Goal: Information Seeking & Learning: Learn about a topic

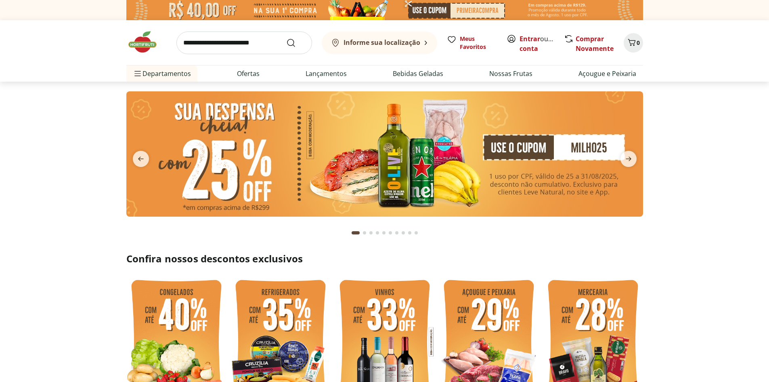
click at [247, 45] on input "search" at bounding box center [244, 42] width 136 height 23
type input "**********"
click at [286, 38] on button "Submit Search" at bounding box center [295, 43] width 19 height 10
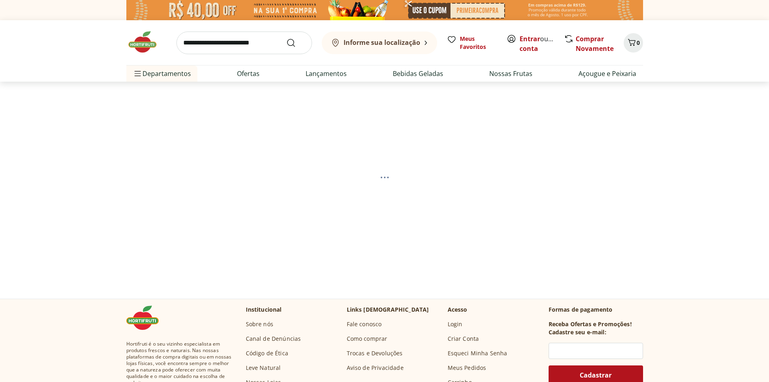
select select "**********"
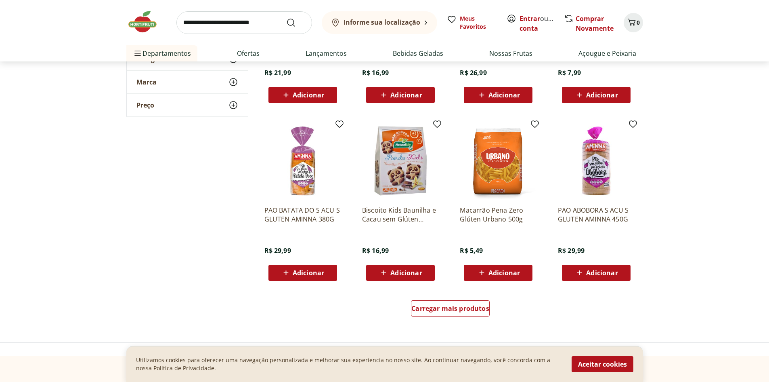
scroll to position [444, 0]
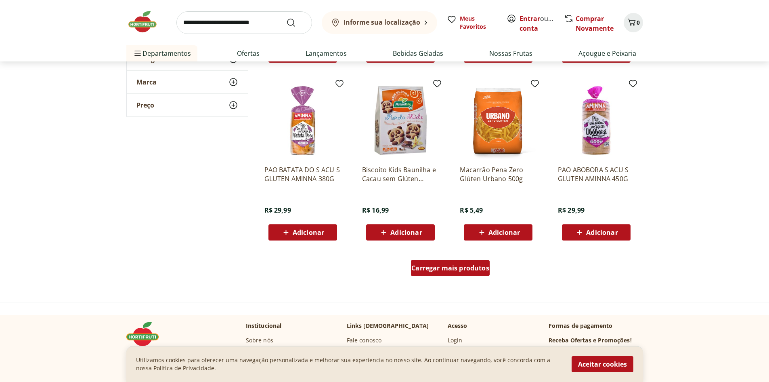
click at [453, 269] on span "Carregar mais produtos" at bounding box center [450, 267] width 78 height 6
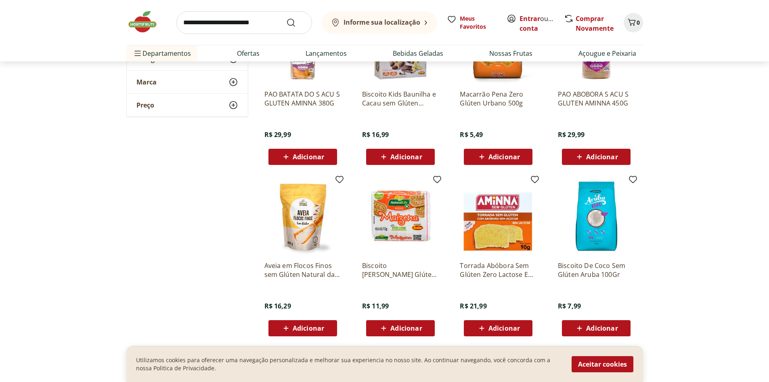
scroll to position [525, 0]
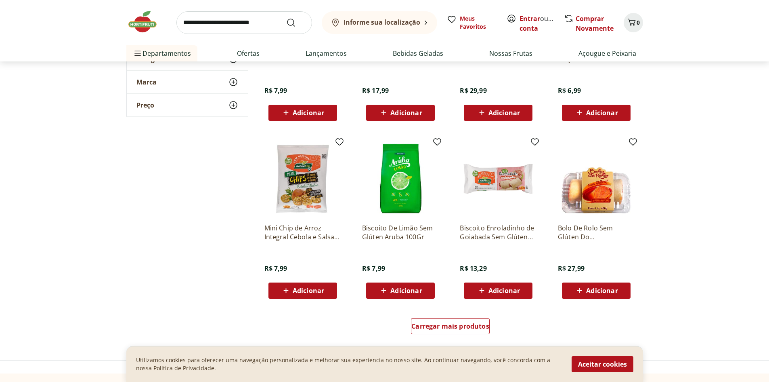
scroll to position [929, 0]
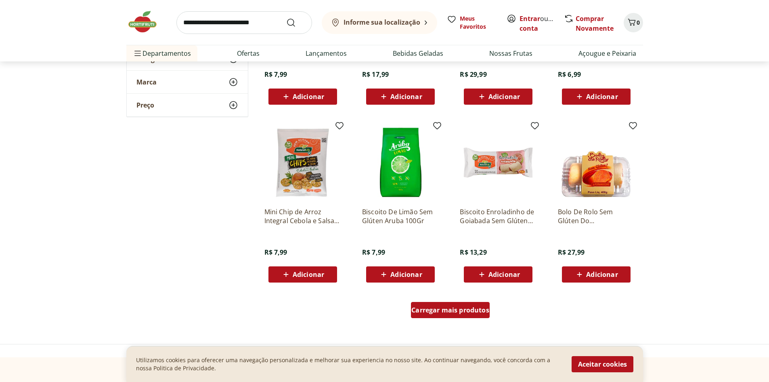
click at [451, 306] on span "Carregar mais produtos" at bounding box center [450, 309] width 78 height 6
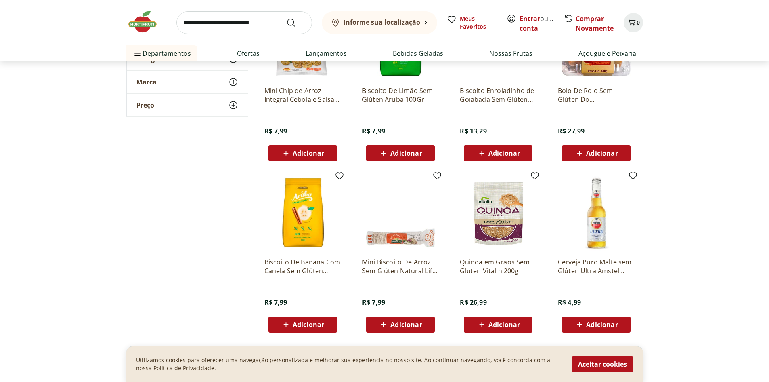
scroll to position [1090, 0]
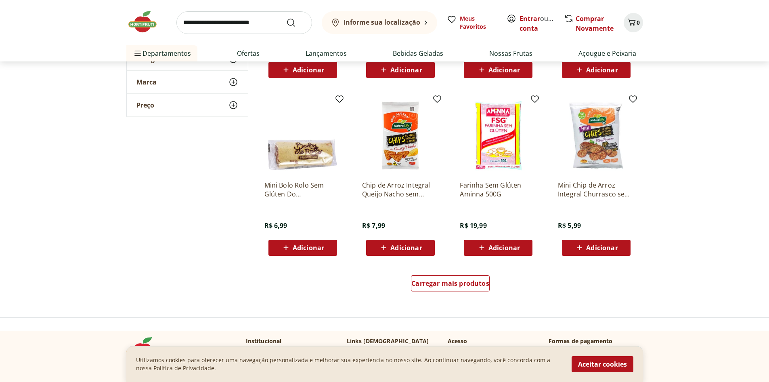
scroll to position [1494, 0]
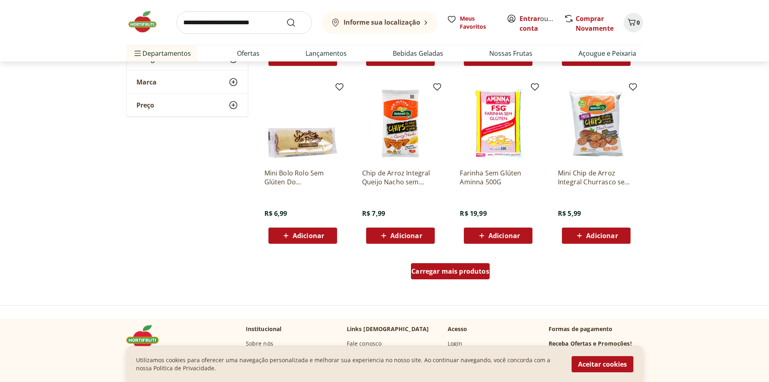
click at [440, 277] on div "Carregar mais produtos" at bounding box center [450, 271] width 79 height 16
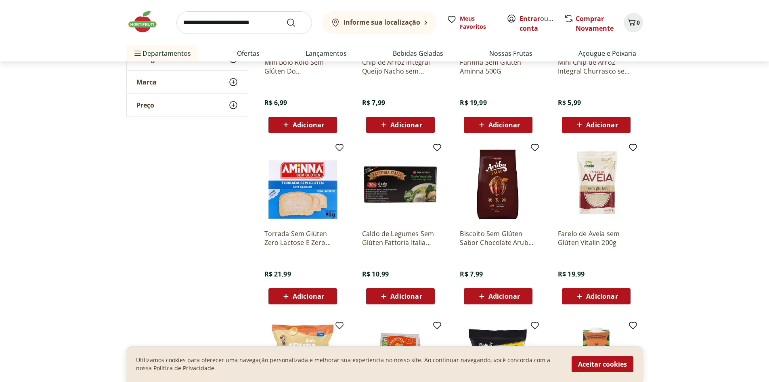
scroll to position [1615, 0]
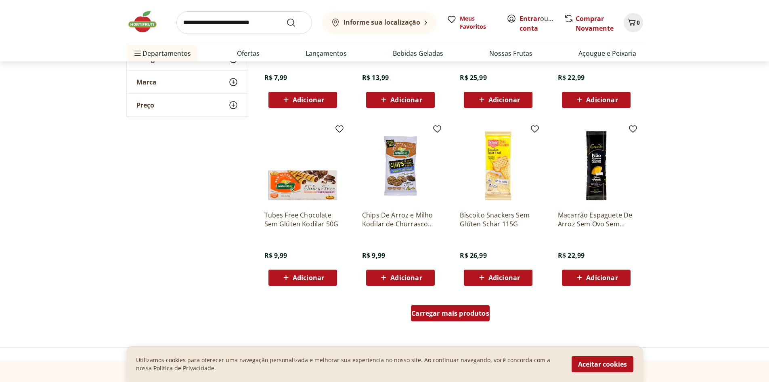
scroll to position [2019, 0]
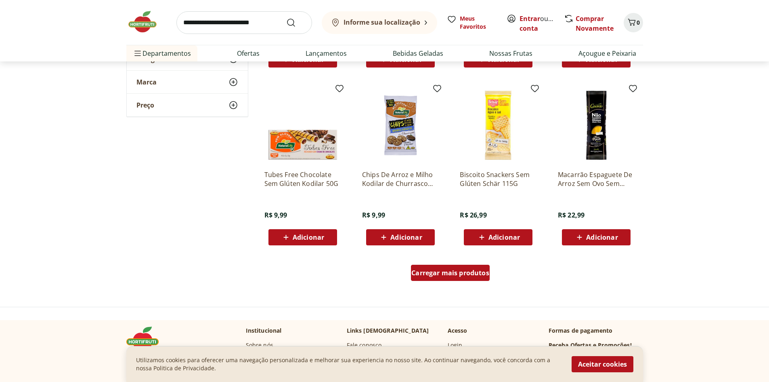
click at [441, 276] on span "Carregar mais produtos" at bounding box center [450, 272] width 78 height 6
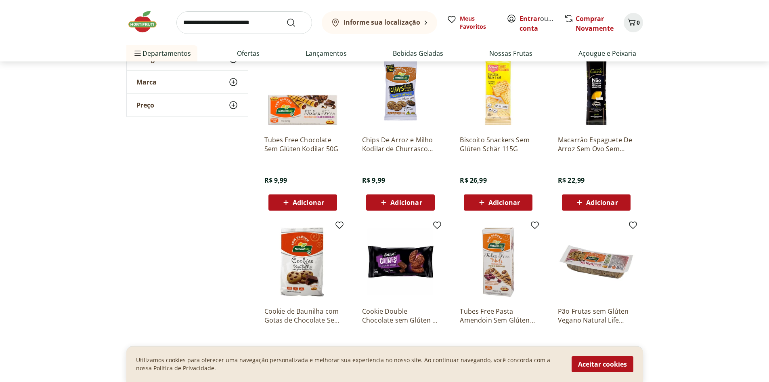
scroll to position [2140, 0]
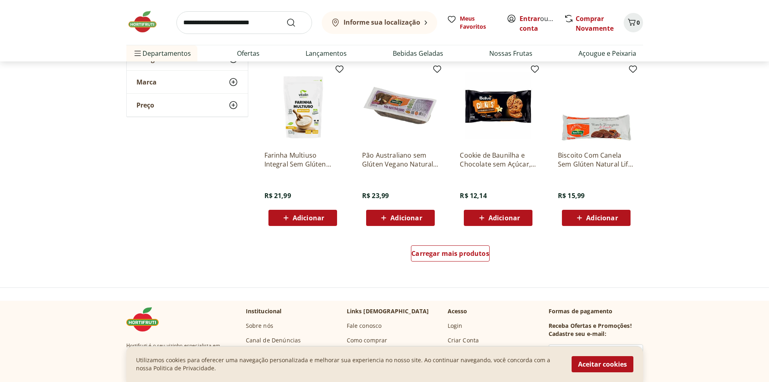
scroll to position [2543, 0]
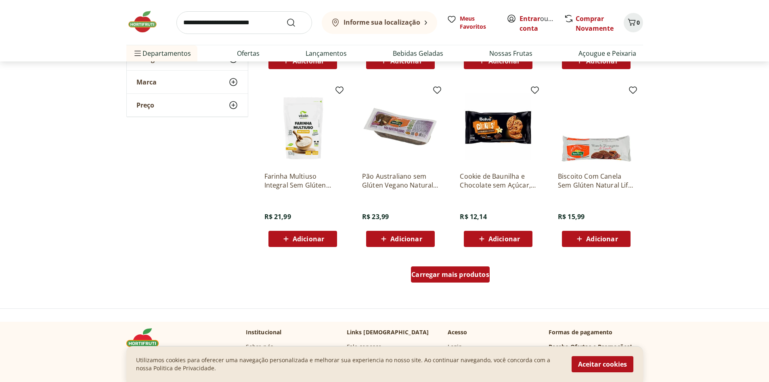
click at [421, 272] on span "Carregar mais produtos" at bounding box center [450, 274] width 78 height 6
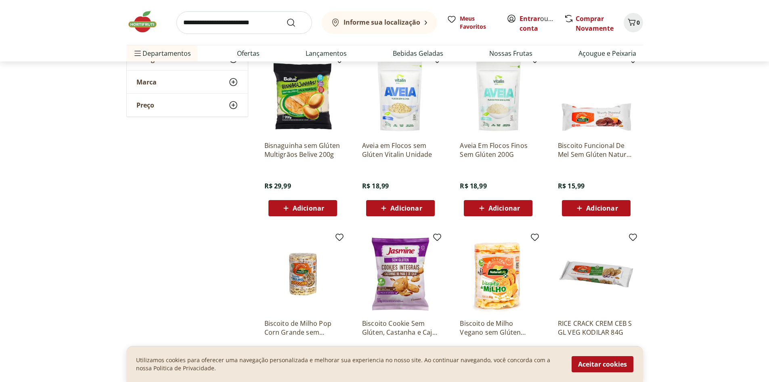
scroll to position [2826, 0]
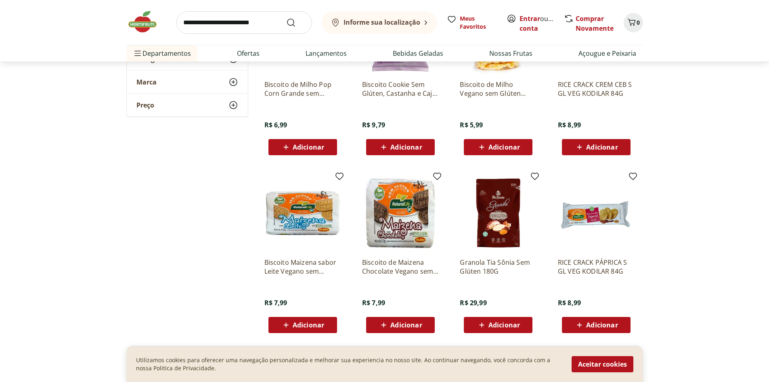
scroll to position [2987, 0]
